Goal: Find specific page/section: Find specific page/section

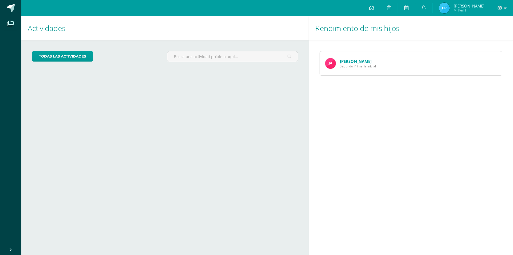
click at [358, 61] on link "[PERSON_NAME]" at bounding box center [356, 61] width 32 height 5
